Goal: Communication & Community: Answer question/provide support

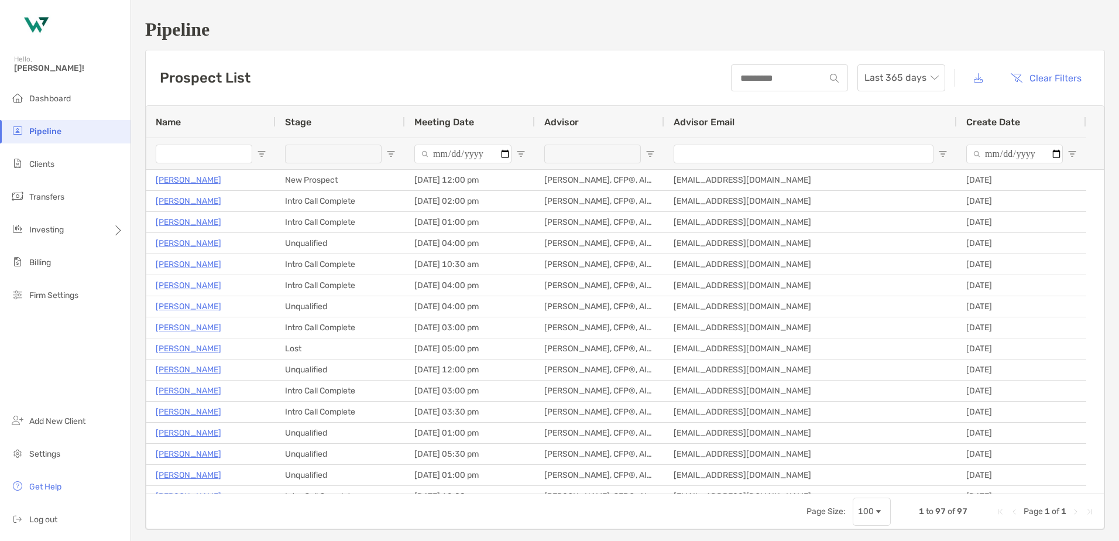
click at [520, 153] on span "Open Filter Menu" at bounding box center [520, 153] width 9 height 9
click at [524, 135] on div "Meeting Date" at bounding box center [470, 122] width 111 height 32
click at [649, 155] on span "Open Filter Menu" at bounding box center [650, 153] width 9 height 9
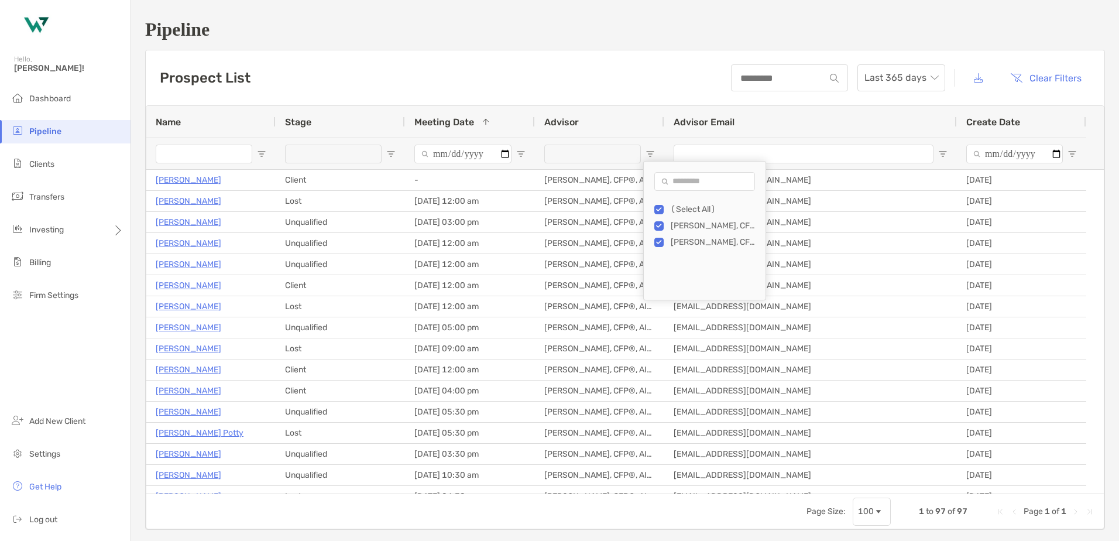
click at [659, 235] on div "[PERSON_NAME], CFP®, AIF®, CRPC" at bounding box center [710, 242] width 111 height 16
type input "**********"
click at [516, 153] on span "Open Filter Menu" at bounding box center [520, 153] width 9 height 9
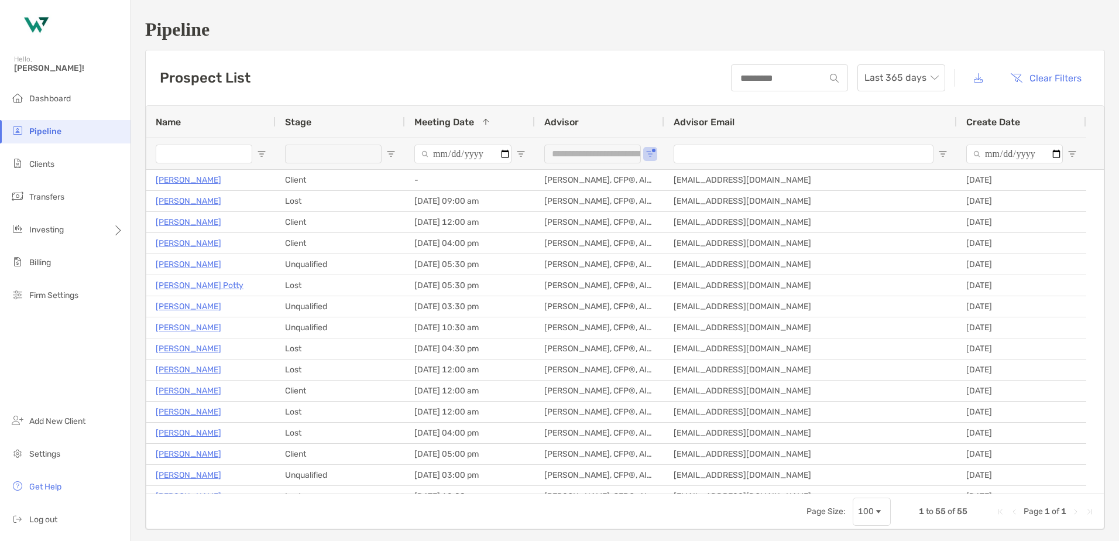
click at [390, 153] on span "Open Filter Menu" at bounding box center [390, 153] width 9 height 9
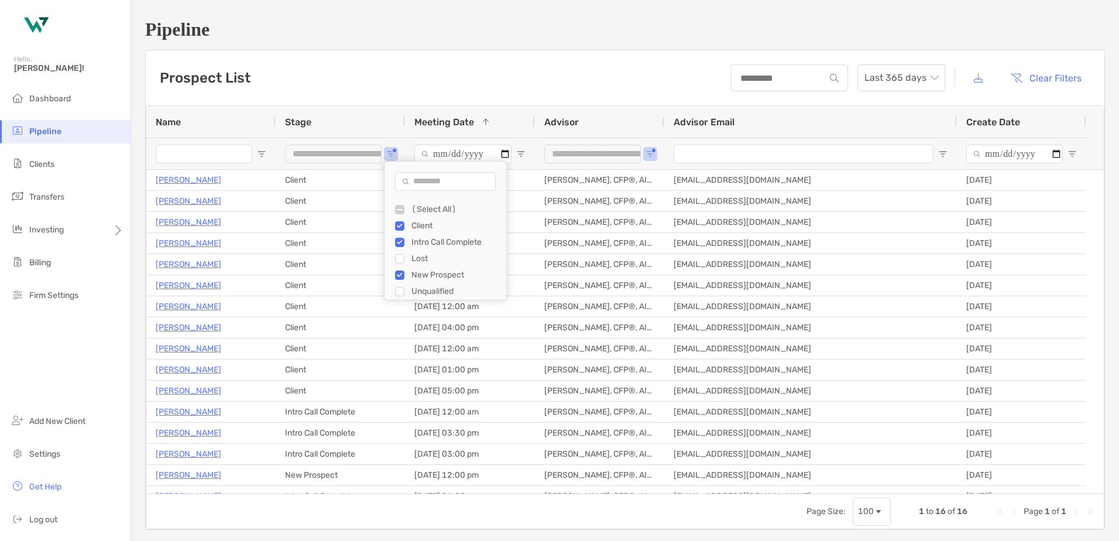
type input "**********"
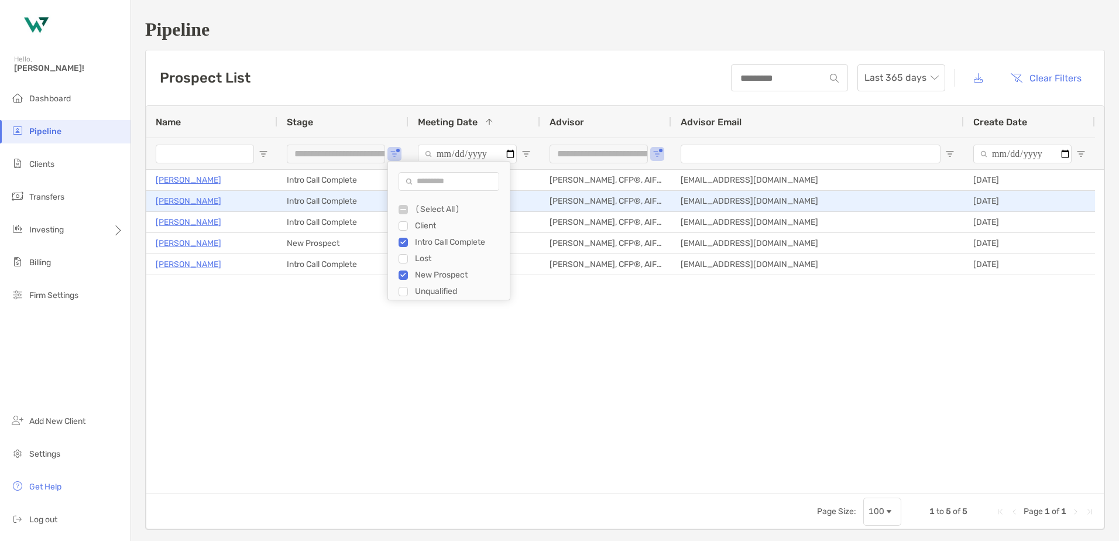
click at [184, 200] on p "[PERSON_NAME]" at bounding box center [189, 201] width 66 height 15
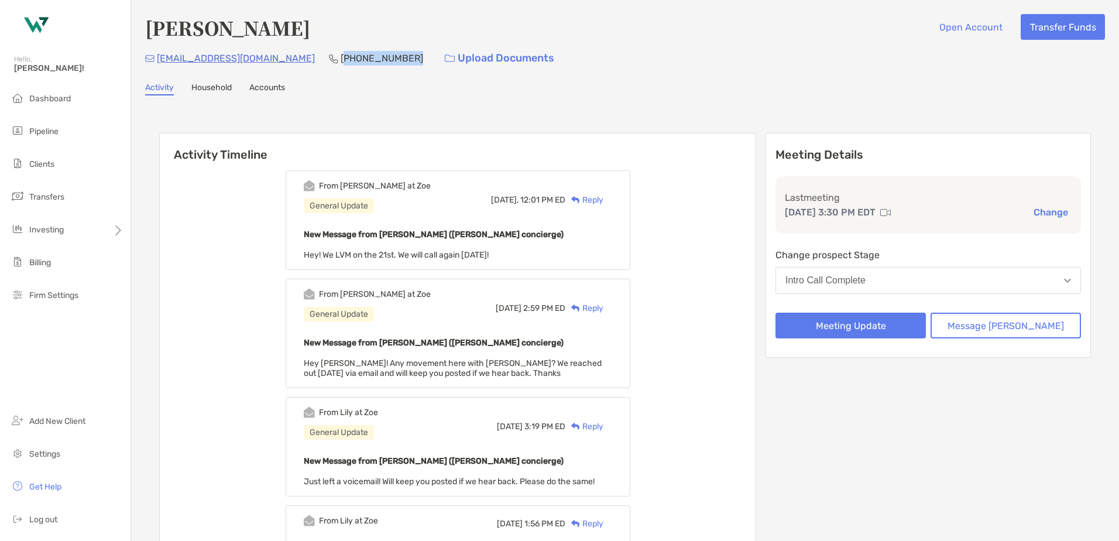
drag, startPoint x: 355, startPoint y: 59, endPoint x: 283, endPoint y: 60, distance: 71.4
click at [283, 60] on div "[EMAIL_ADDRESS][DOMAIN_NAME] [PHONE_NUMBER] Upload Documents" at bounding box center [625, 58] width 960 height 25
copy p "650) 660-4656"
click at [604, 201] on div "Reply" at bounding box center [585, 200] width 38 height 12
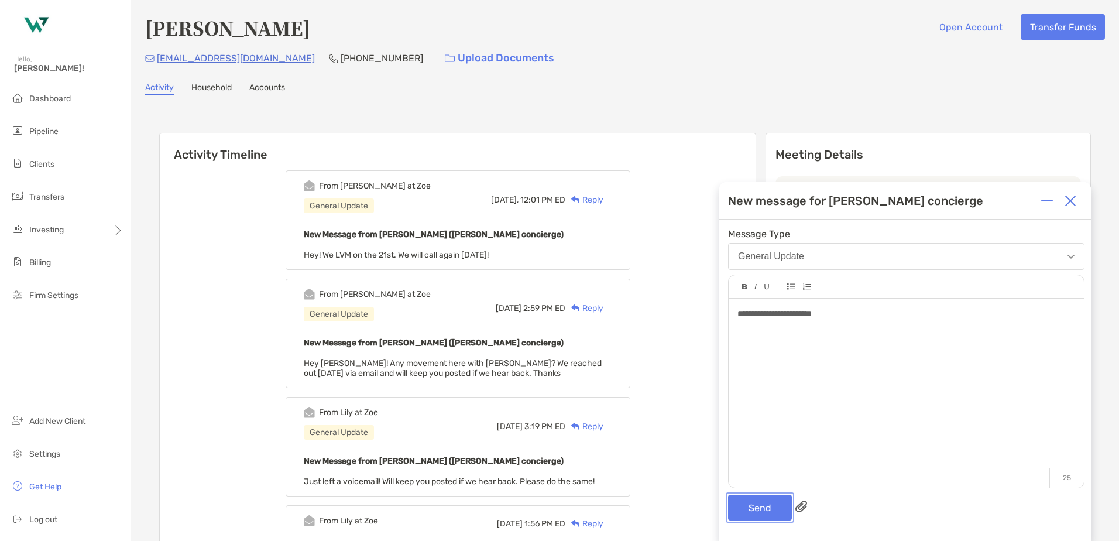
click at [749, 504] on button "Send" at bounding box center [760, 508] width 64 height 26
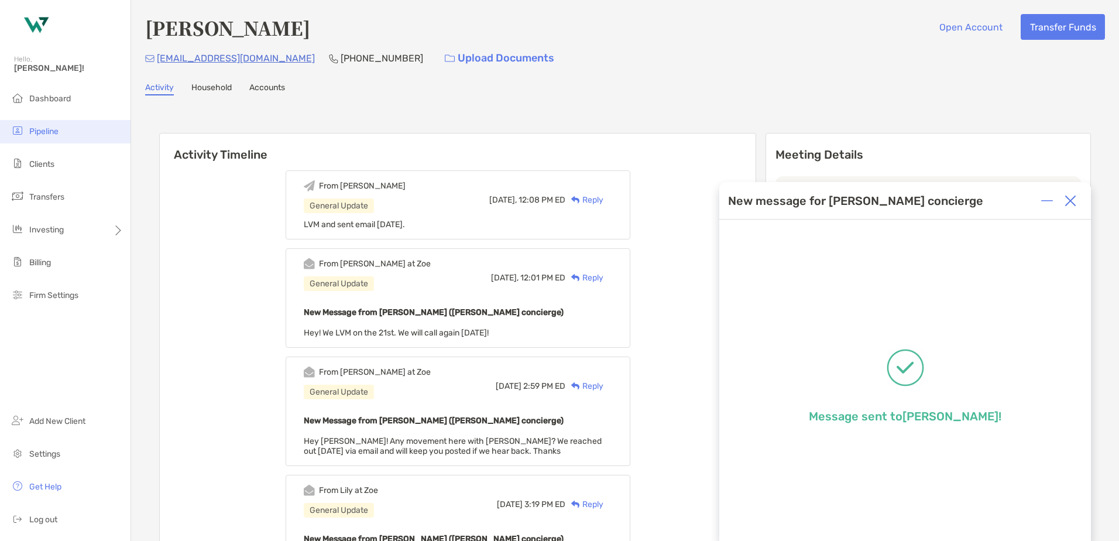
click at [43, 130] on span "Pipeline" at bounding box center [43, 131] width 29 height 10
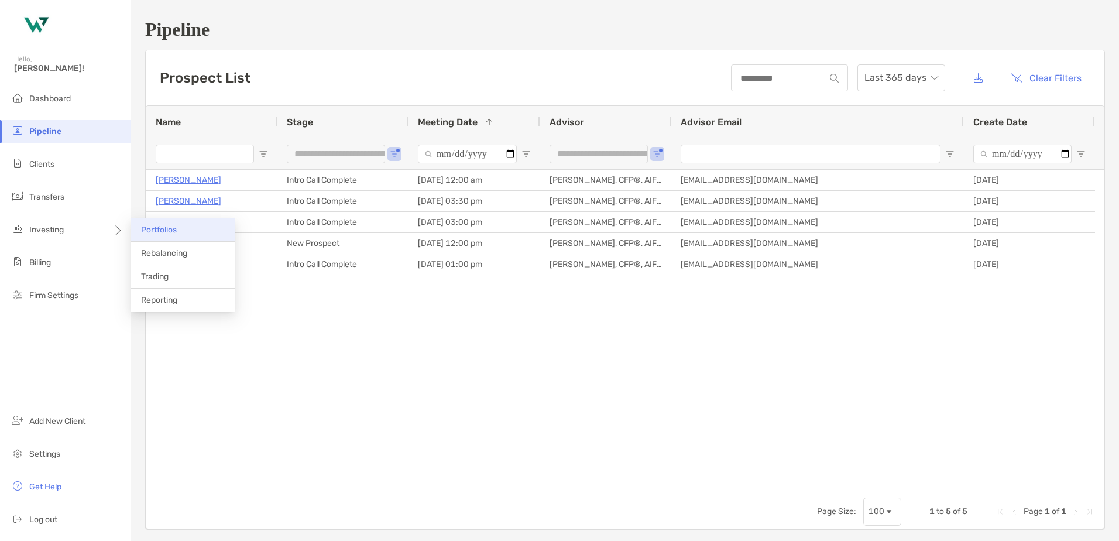
click at [170, 222] on li "Portfolios" at bounding box center [183, 229] width 105 height 23
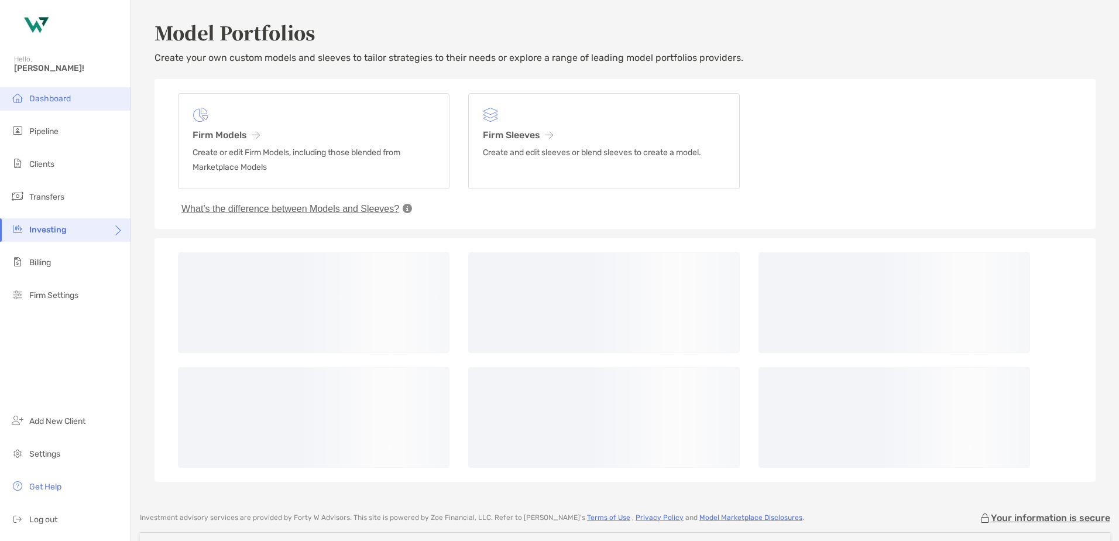
click at [57, 100] on span "Dashboard" at bounding box center [50, 99] width 42 height 10
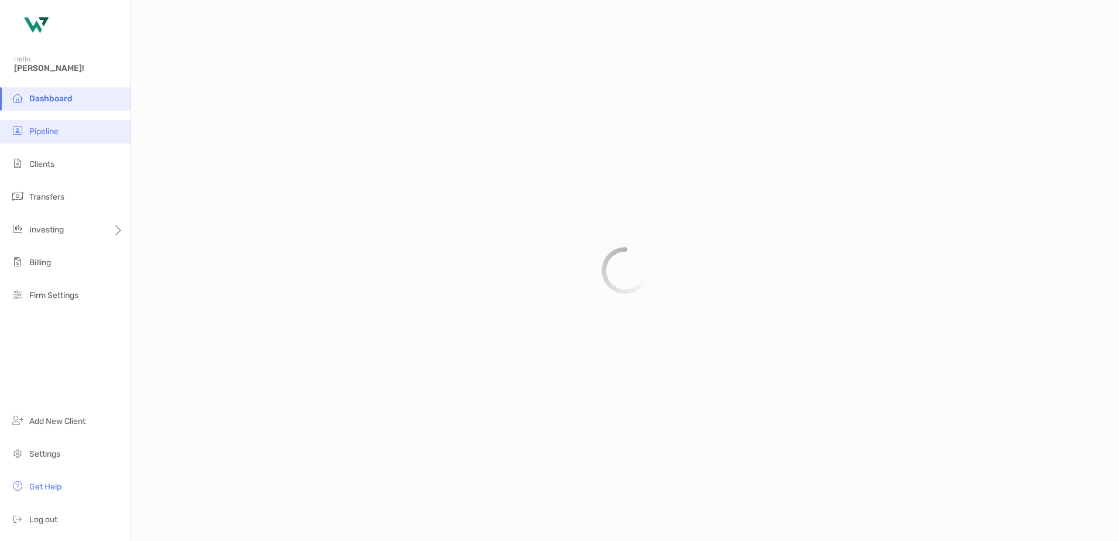
click at [48, 131] on span "Pipeline" at bounding box center [43, 131] width 29 height 10
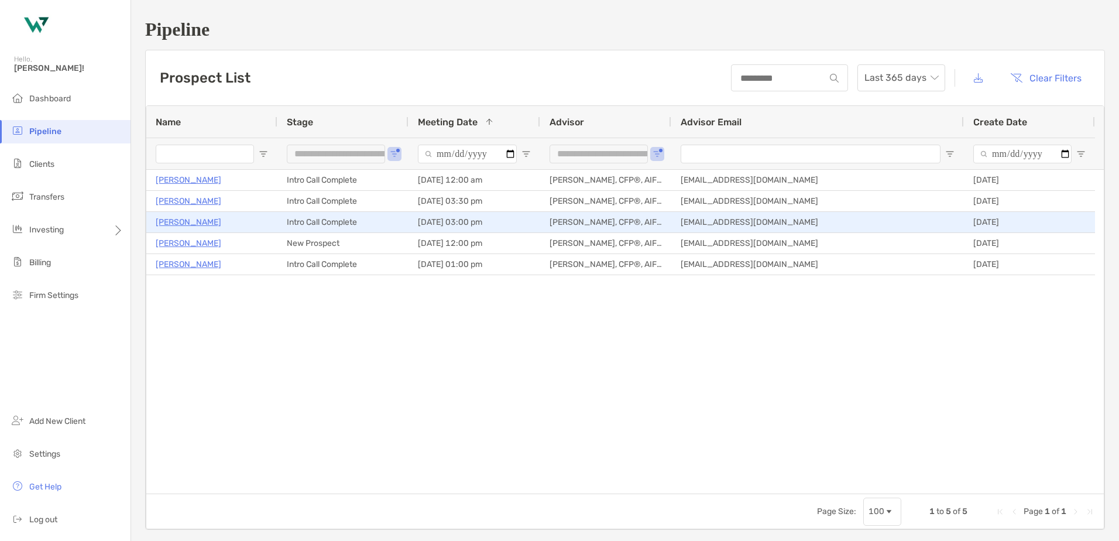
click at [173, 222] on p "[PERSON_NAME]" at bounding box center [189, 222] width 66 height 15
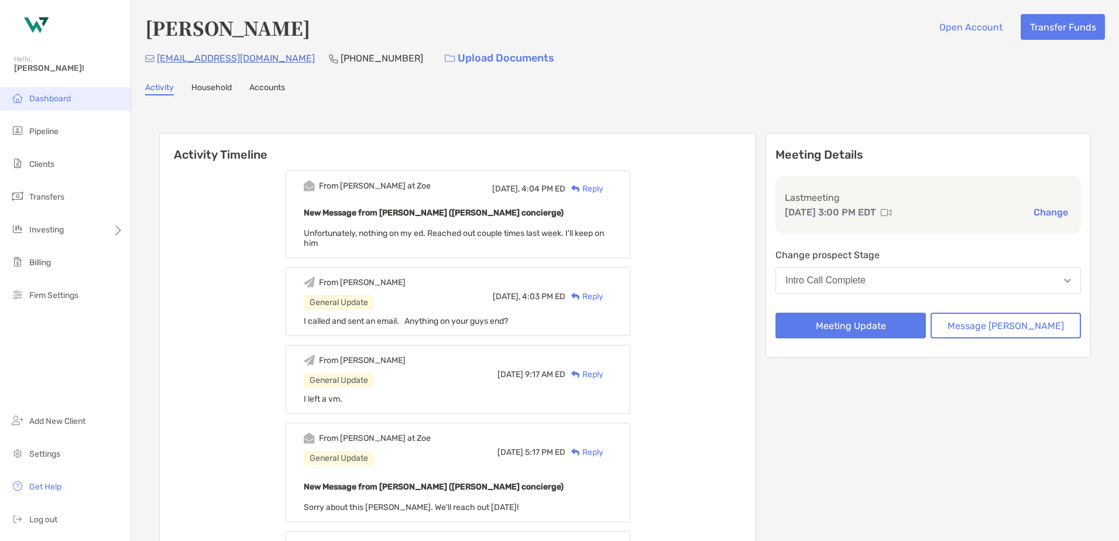
click at [46, 102] on span "Dashboard" at bounding box center [50, 99] width 42 height 10
